Goal: Find specific page/section: Find specific page/section

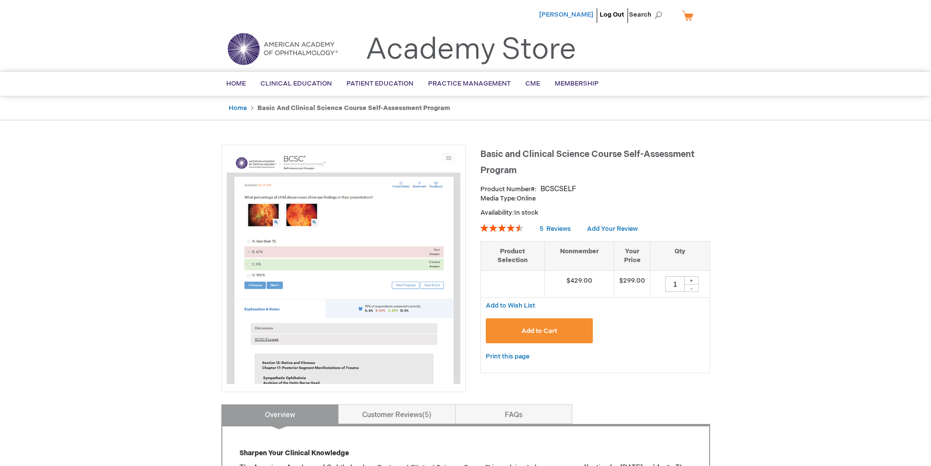
click at [588, 17] on span "[PERSON_NAME]" at bounding box center [566, 15] width 54 height 8
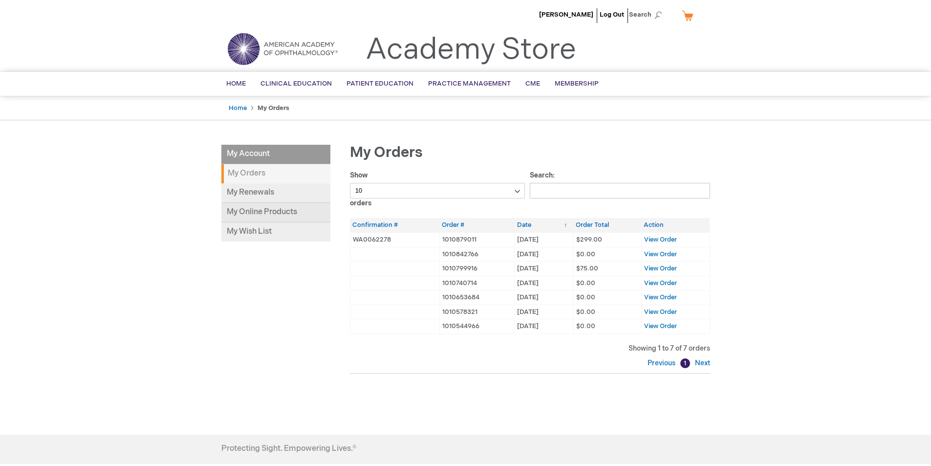
click at [262, 207] on link "My Online Products" at bounding box center [275, 213] width 109 height 20
